Goal: Transaction & Acquisition: Purchase product/service

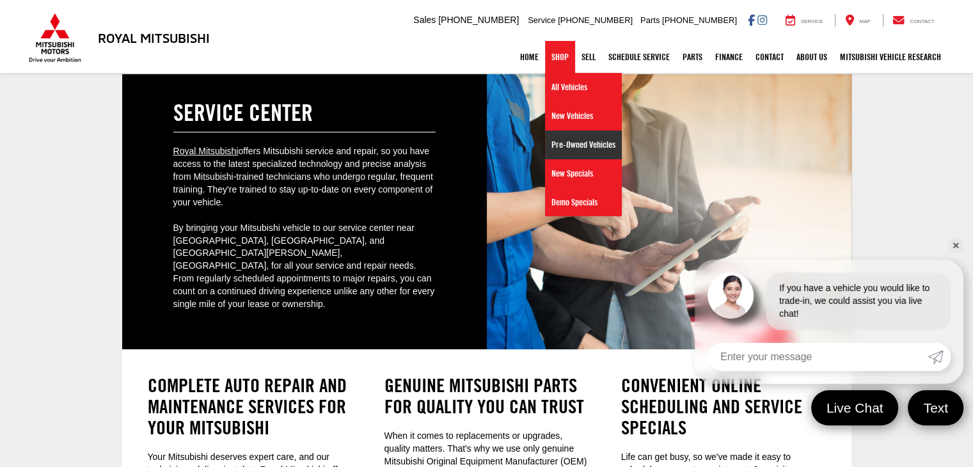
click at [564, 139] on link "Pre-Owned Vehicles" at bounding box center [583, 145] width 77 height 29
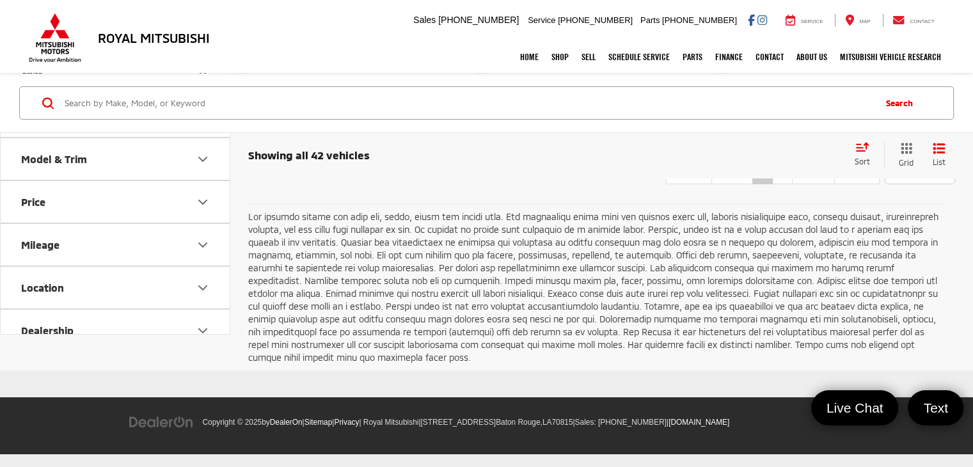
scroll to position [4862, 0]
click at [772, 184] on link "2" at bounding box center [782, 172] width 20 height 23
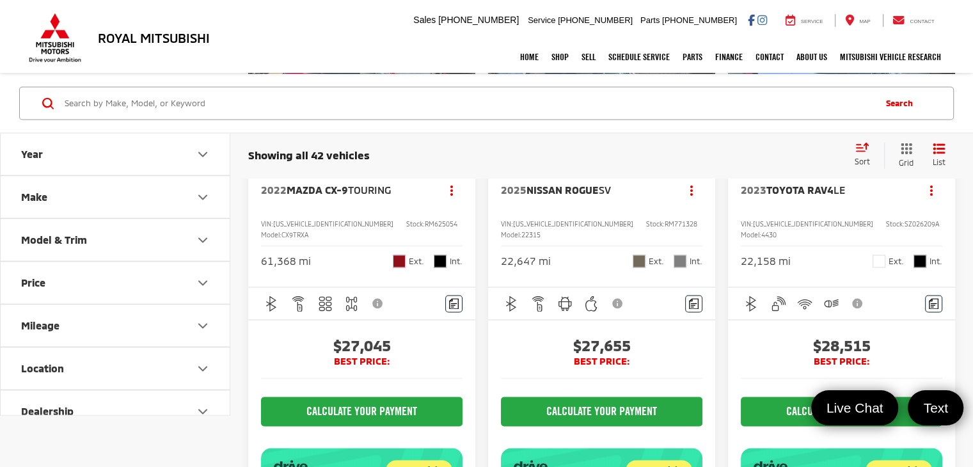
scroll to position [1983, 0]
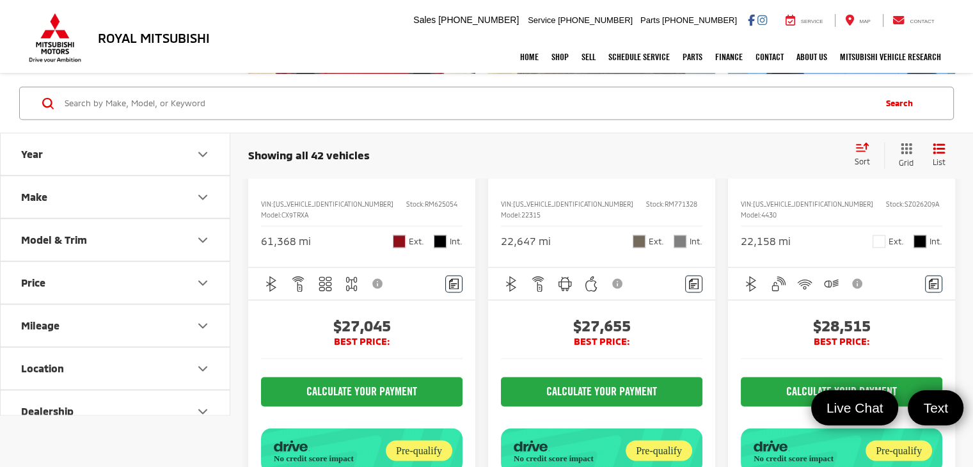
click at [614, 136] on img "2025 Nissan Rogue SV 0" at bounding box center [602, 50] width 229 height 172
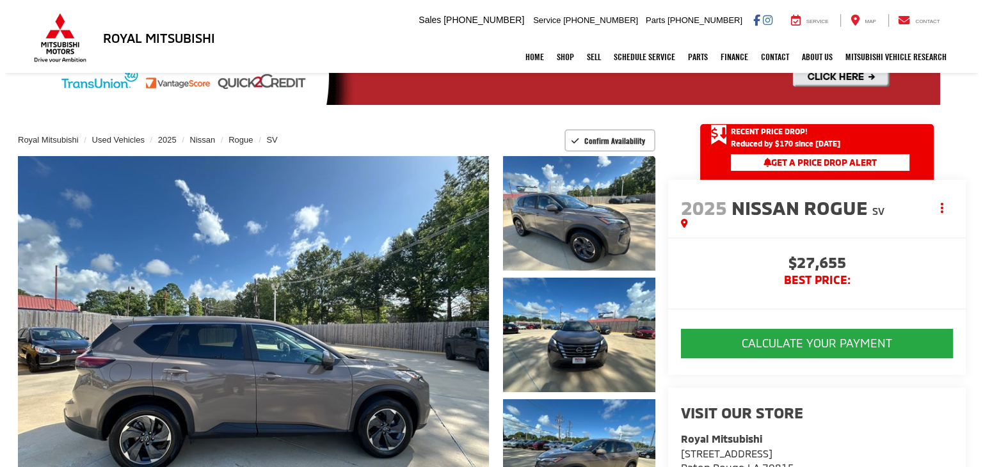
scroll to position [128, 0]
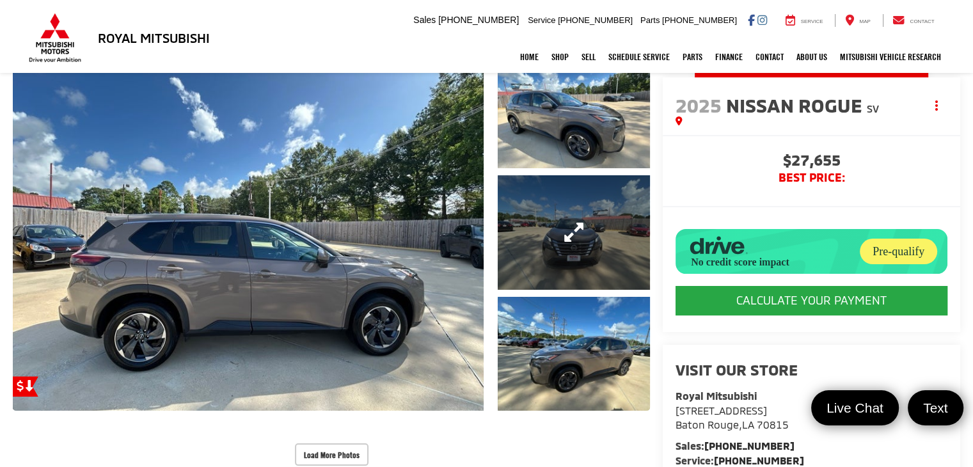
click at [528, 249] on link "Expand Photo 2" at bounding box center [574, 232] width 152 height 115
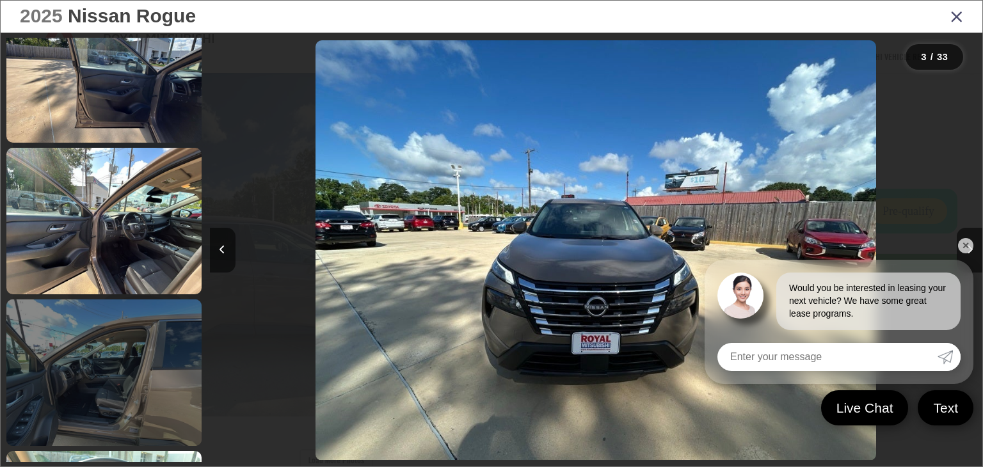
scroll to position [1292, 0]
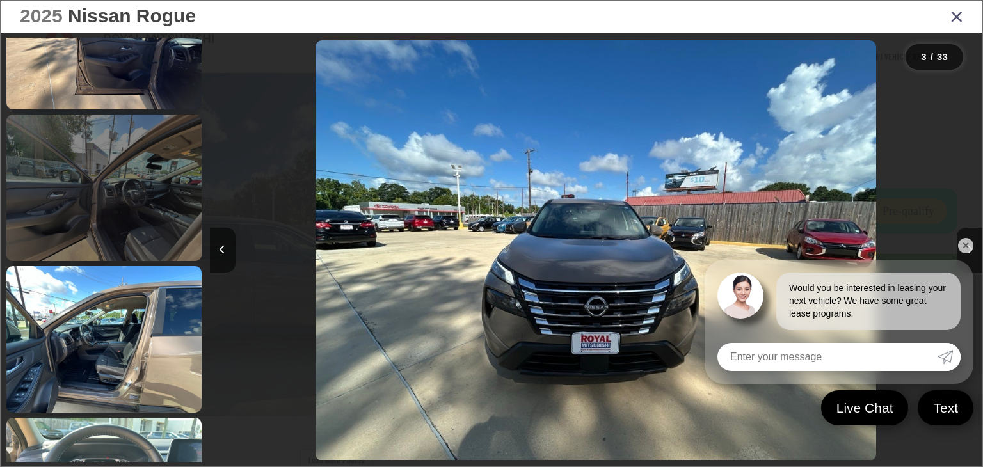
click at [70, 222] on link at bounding box center [103, 188] width 195 height 147
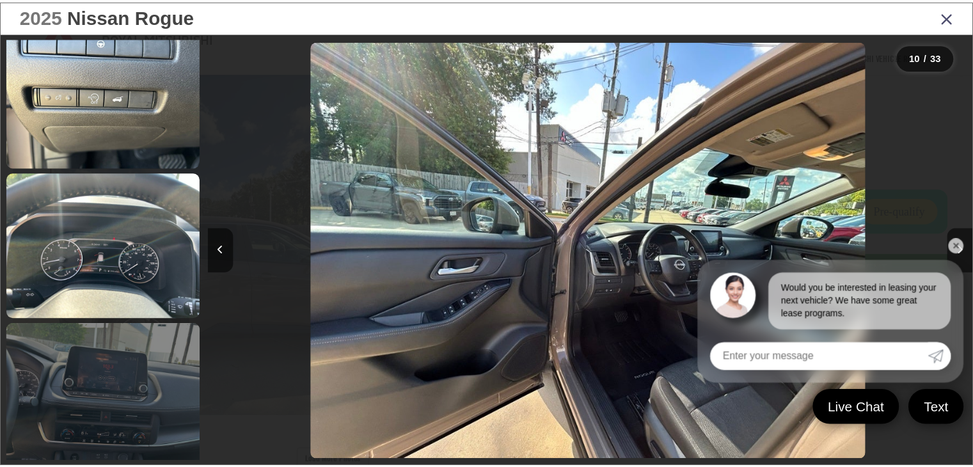
scroll to position [1968, 0]
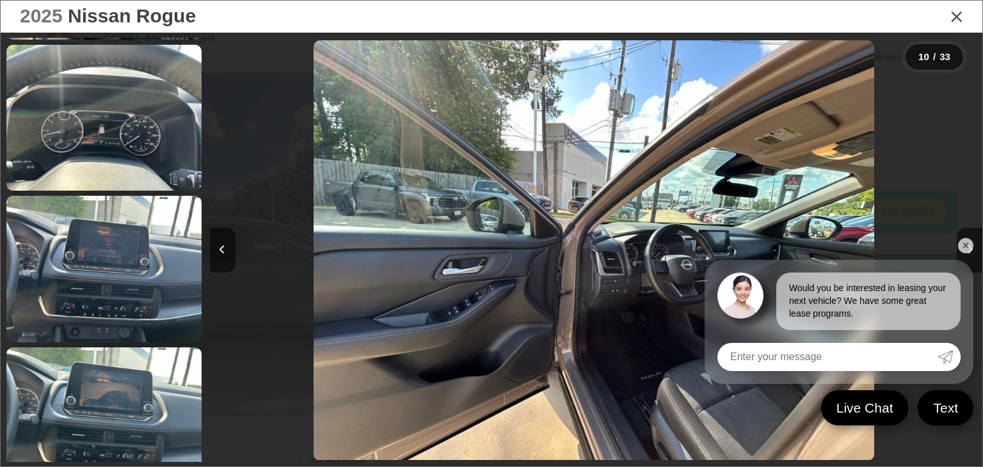
click at [955, 19] on icon "Close gallery" at bounding box center [956, 16] width 13 height 17
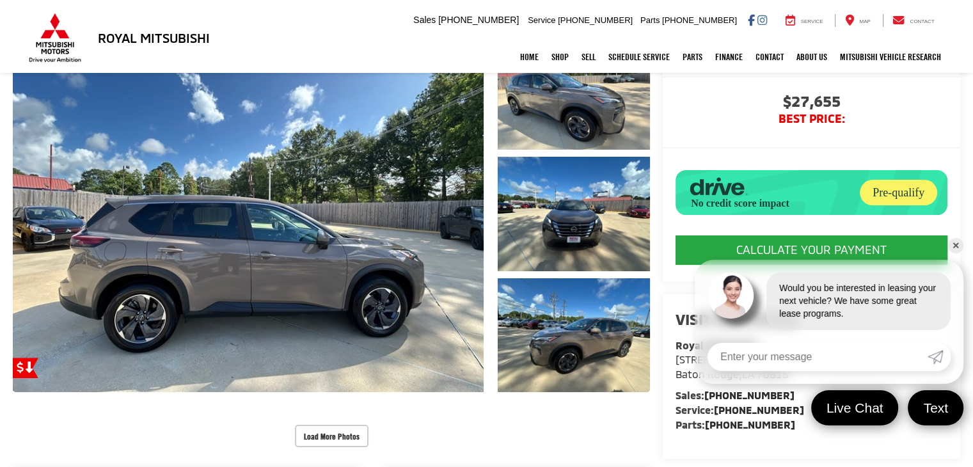
scroll to position [192, 0]
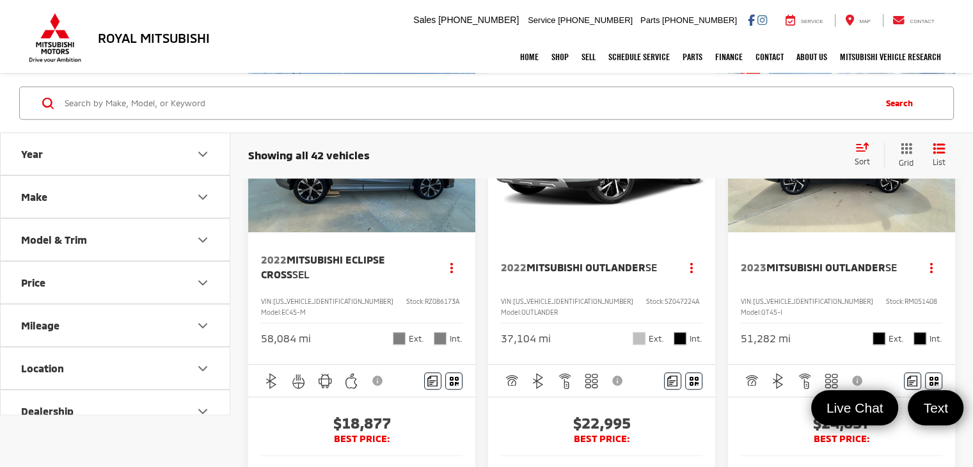
scroll to position [704, 0]
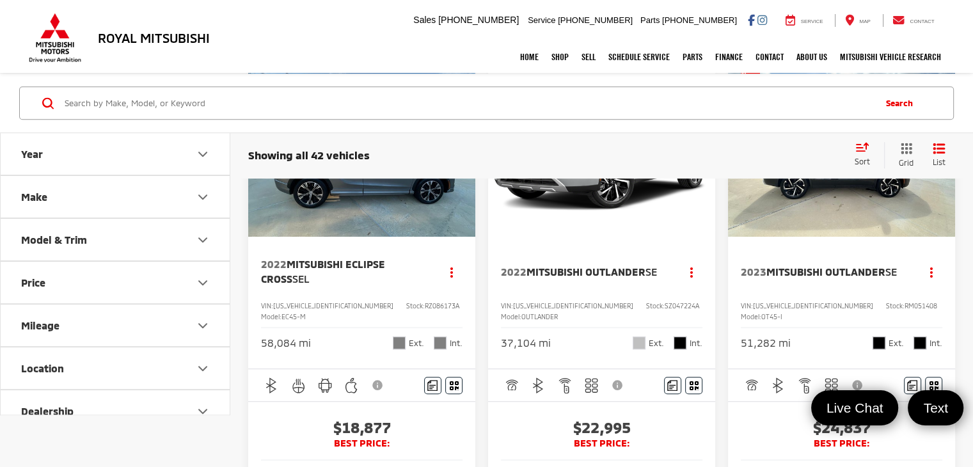
click at [626, 238] on img "2022 Mitsubishi Outlander SE 0" at bounding box center [602, 152] width 229 height 172
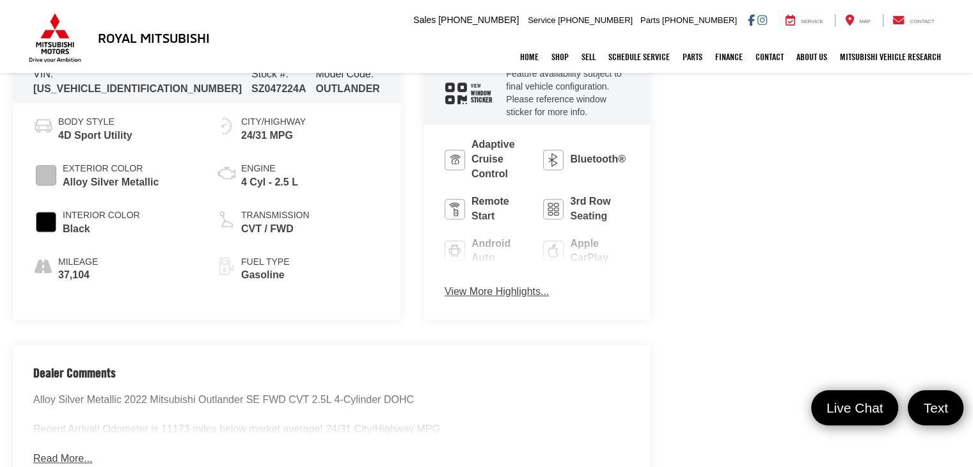
scroll to position [704, 0]
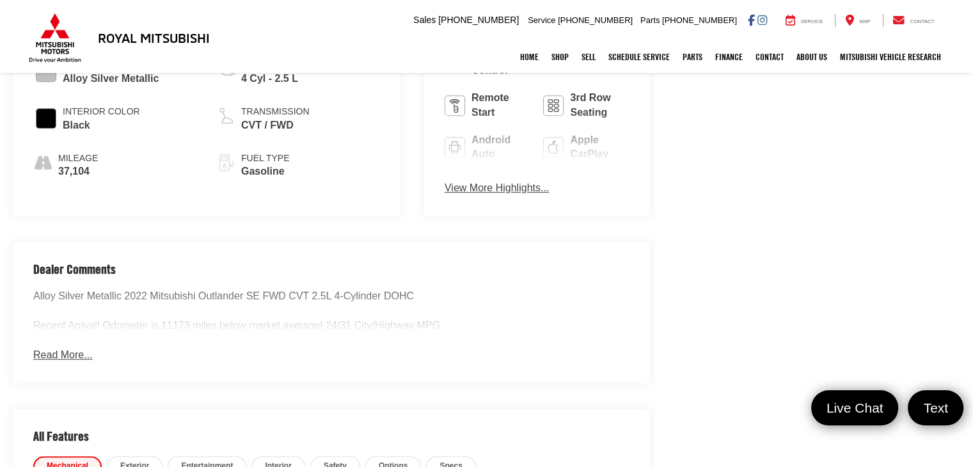
click at [445, 181] on button "View More Highlights..." at bounding box center [497, 188] width 104 height 15
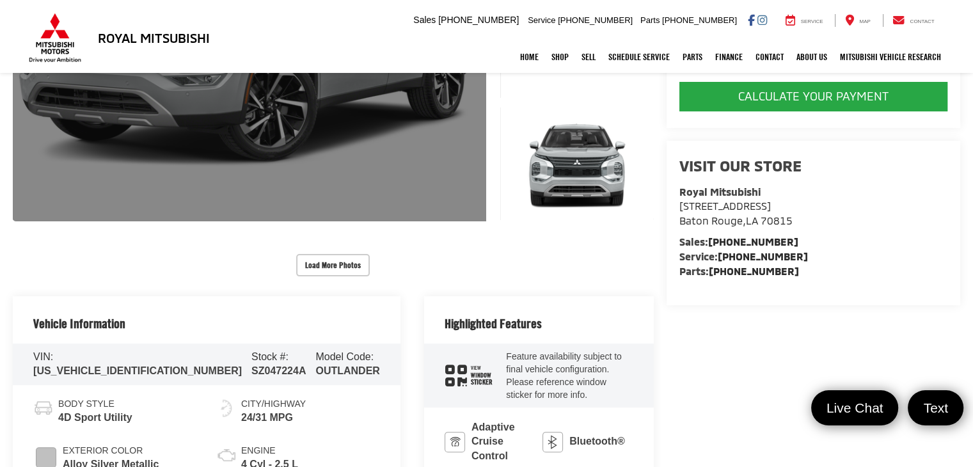
scroll to position [0, 0]
